Goal: Transaction & Acquisition: Purchase product/service

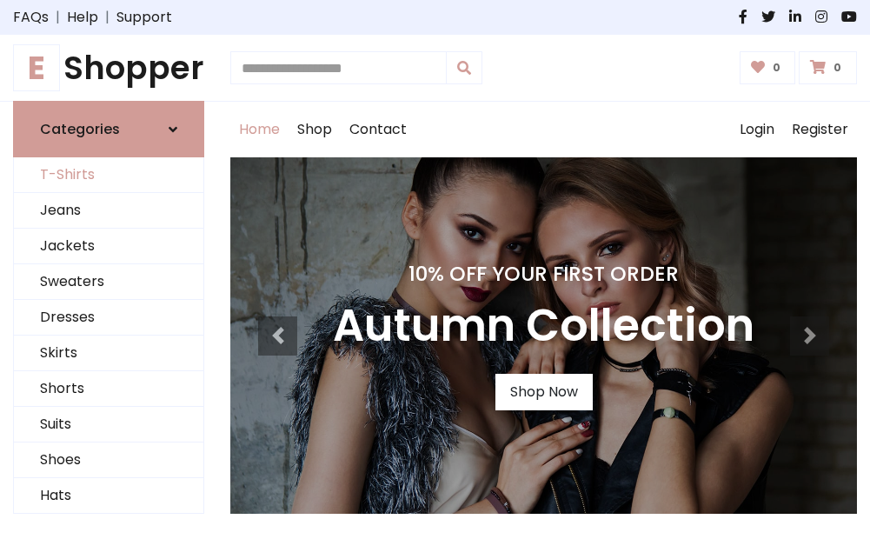
click at [109, 176] on link "T-Shirts" at bounding box center [108, 175] width 189 height 36
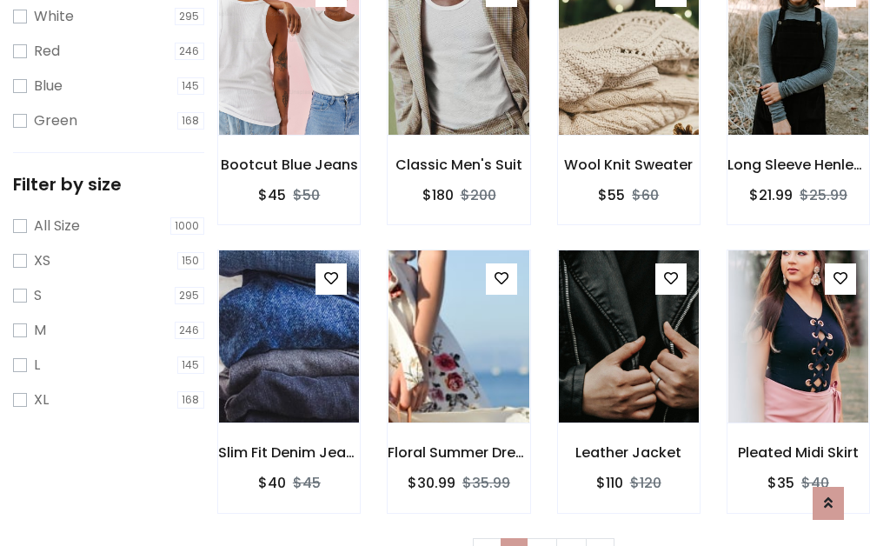
scroll to position [31, 0]
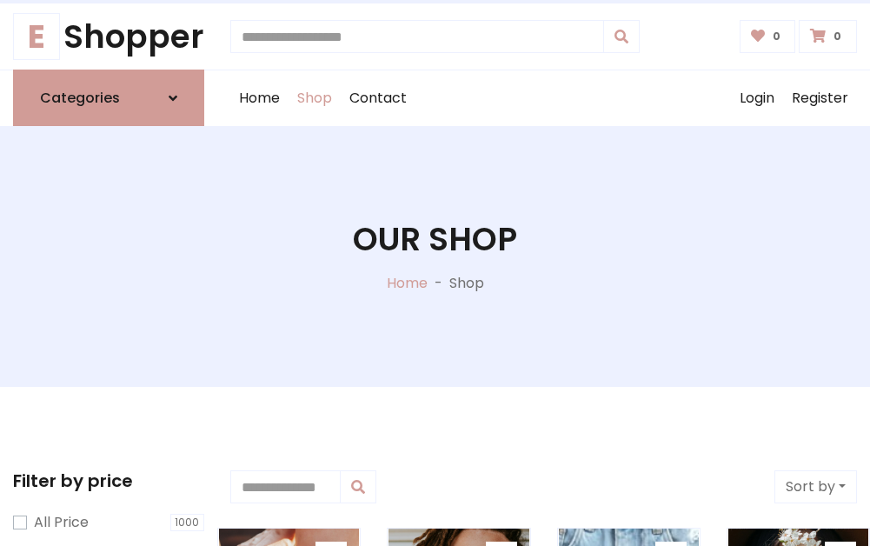
click at [435, 256] on h1 "Our Shop" at bounding box center [435, 239] width 164 height 38
click at [543, 98] on div "Home Shop Contact Log out Login Register" at bounding box center [543, 98] width 627 height 56
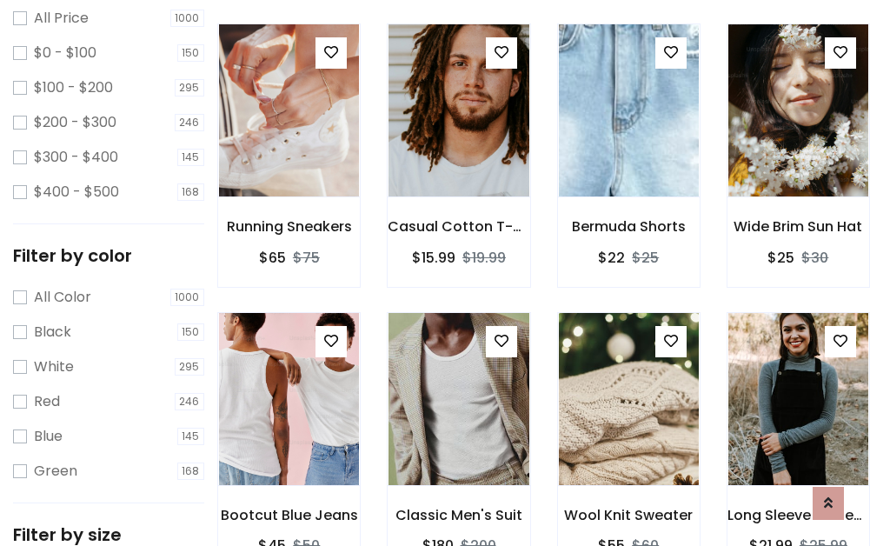
scroll to position [504, 0]
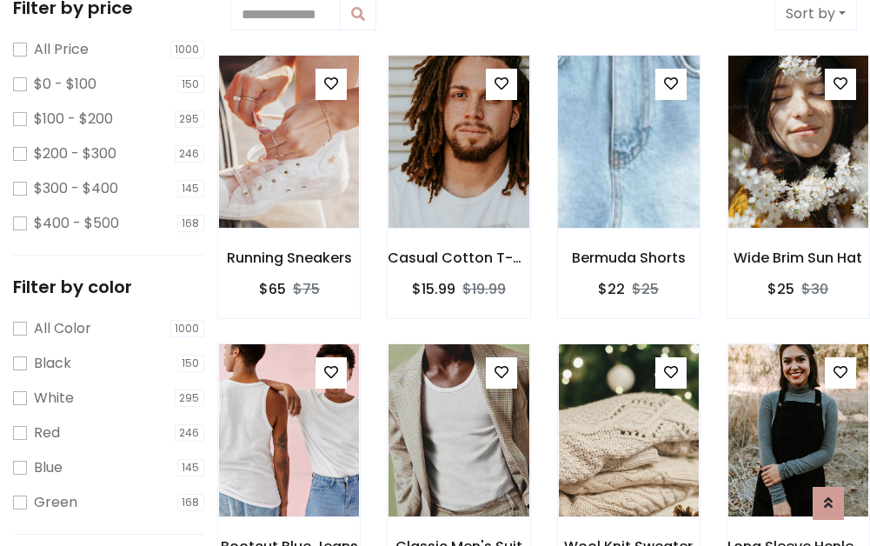
click at [628, 143] on img at bounding box center [629, 141] width 168 height 417
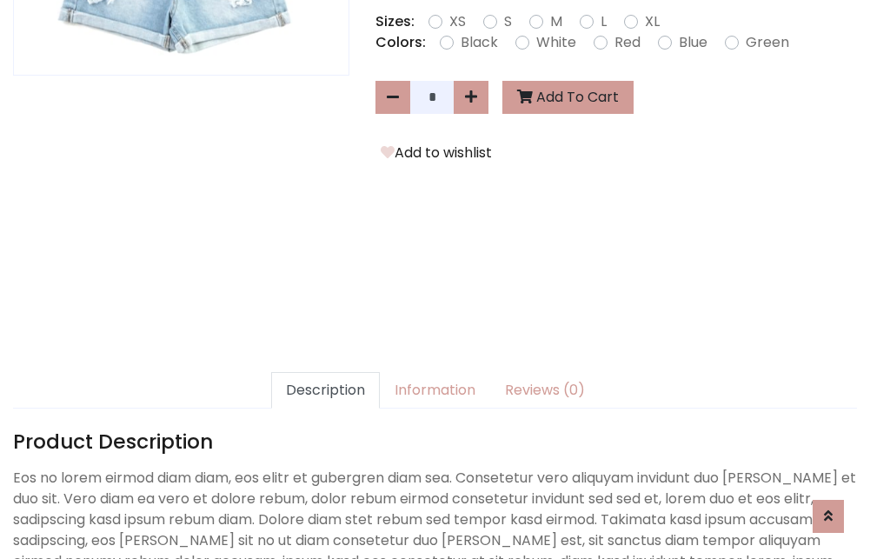
scroll to position [425, 0]
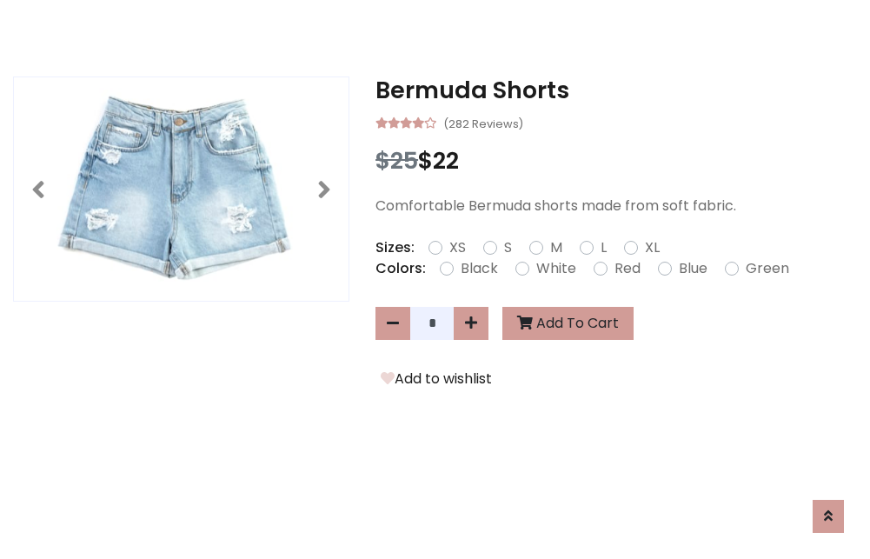
click at [616, 90] on h3 "Bermuda Shorts" at bounding box center [617, 90] width 482 height 28
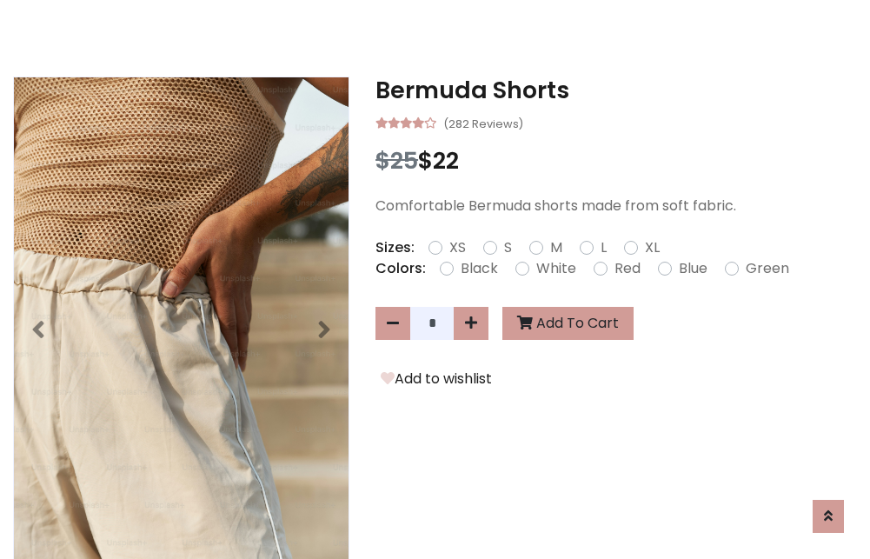
click at [616, 90] on h3 "Bermuda Shorts" at bounding box center [617, 90] width 482 height 28
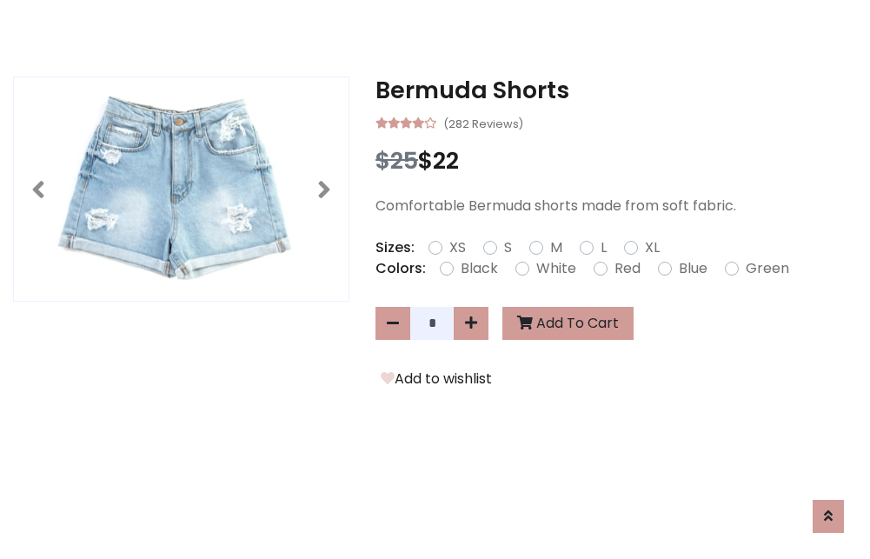
click at [616, 90] on h3 "Bermuda Shorts" at bounding box center [617, 90] width 482 height 28
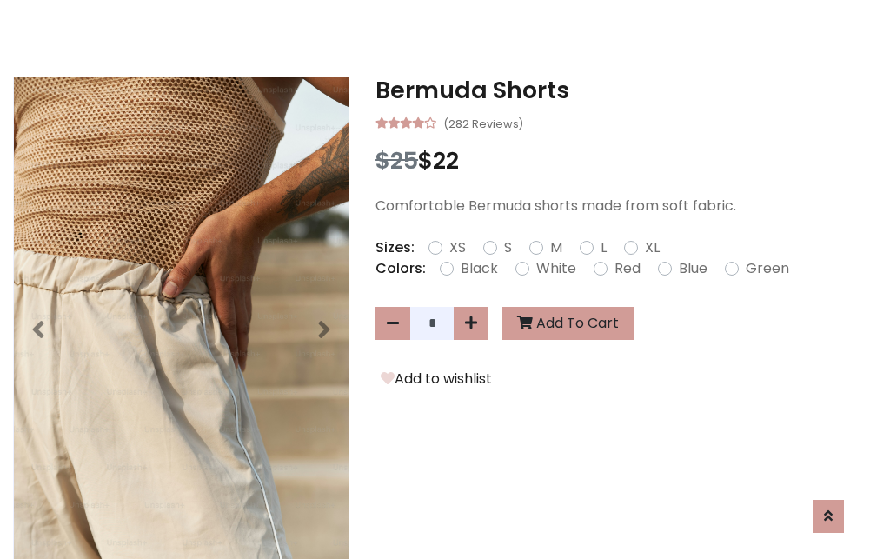
click at [616, 90] on h3 "Bermuda Shorts" at bounding box center [617, 90] width 482 height 28
